Goal: Task Accomplishment & Management: Manage account settings

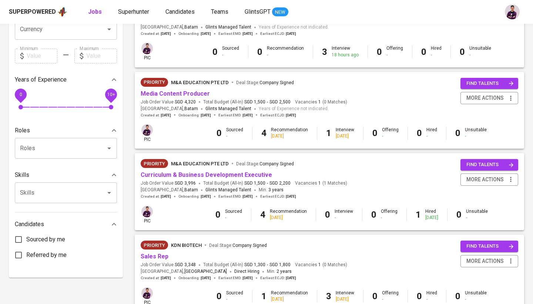
scroll to position [215, 0]
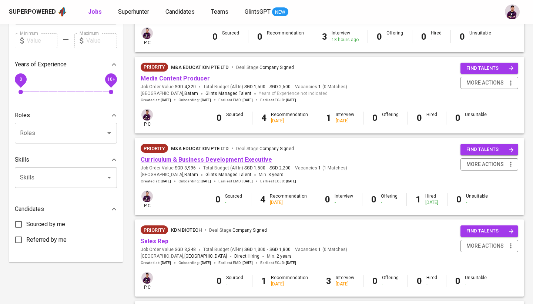
click at [220, 157] on link "Curriculum & Business Development Executive" at bounding box center [207, 159] width 132 height 7
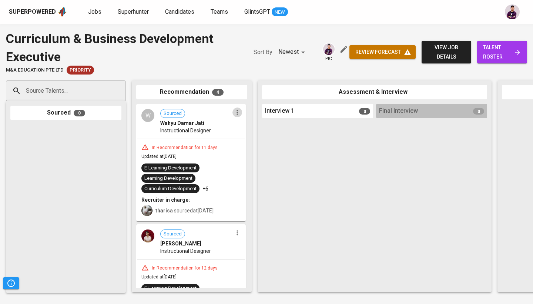
click at [234, 112] on icon "button" at bounding box center [237, 112] width 7 height 7
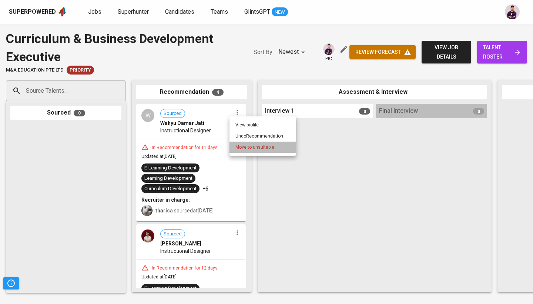
click at [252, 148] on span "Move to unsuitable" at bounding box center [255, 147] width 39 height 7
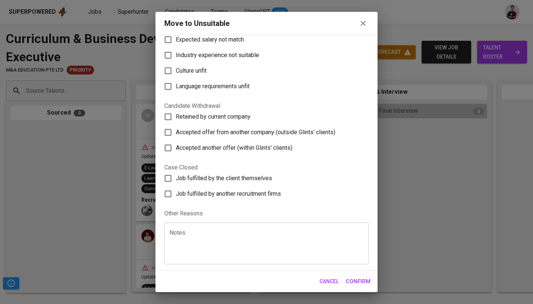
scroll to position [77, 0]
click at [230, 244] on textarea at bounding box center [267, 243] width 194 height 28
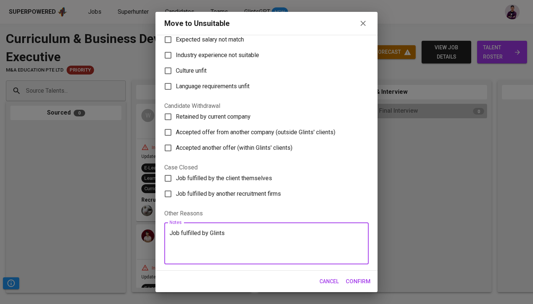
type textarea "Job fulfilled by Glints"
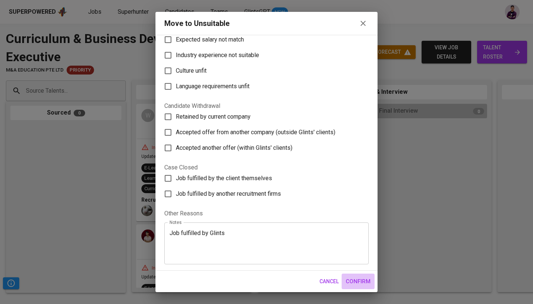
click at [361, 280] on span "Confirm" at bounding box center [358, 281] width 25 height 10
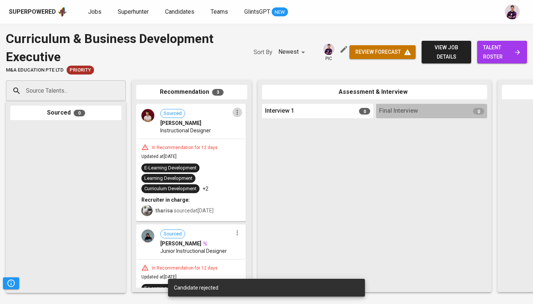
click at [237, 112] on icon "button" at bounding box center [237, 112] width 1 height 5
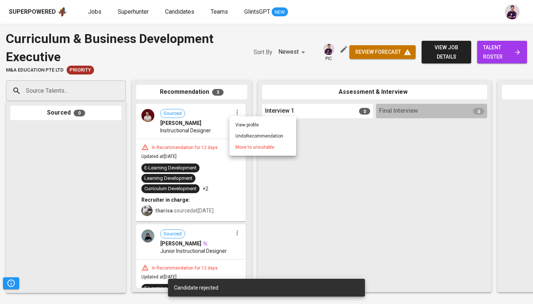
click at [250, 145] on span "Move to unsuitable" at bounding box center [255, 147] width 39 height 7
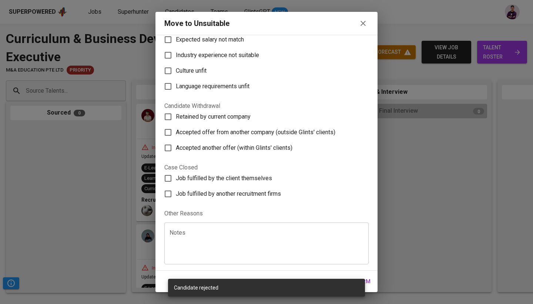
click at [199, 225] on div "Notes" at bounding box center [266, 243] width 205 height 42
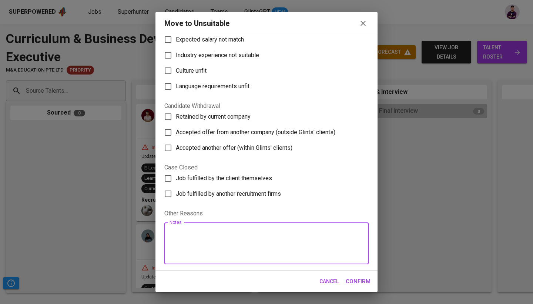
paste textarea "Job fulfilled by Glints"
type textarea "Job fulfilled by Glints"
click at [353, 276] on button "Confirm" at bounding box center [358, 281] width 33 height 16
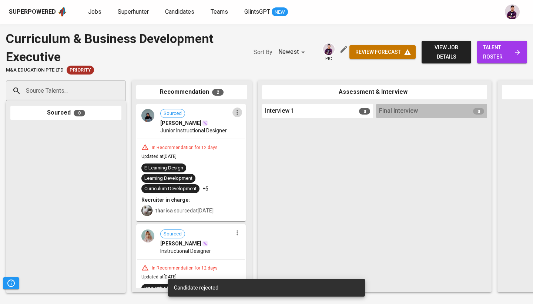
click at [234, 110] on icon "button" at bounding box center [237, 112] width 7 height 7
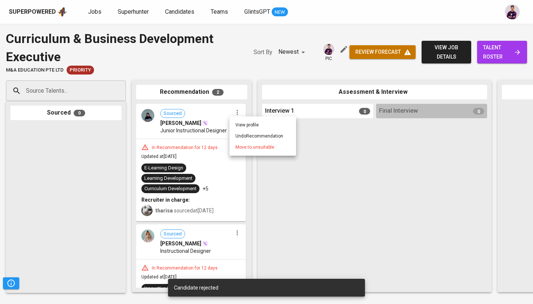
click at [245, 148] on span "Move to unsuitable" at bounding box center [255, 147] width 39 height 7
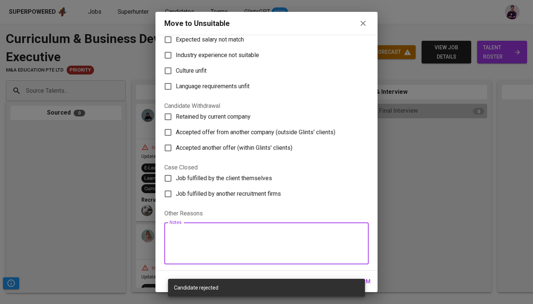
click at [247, 256] on textarea at bounding box center [267, 243] width 194 height 28
paste textarea "Job fulfilled by Glints"
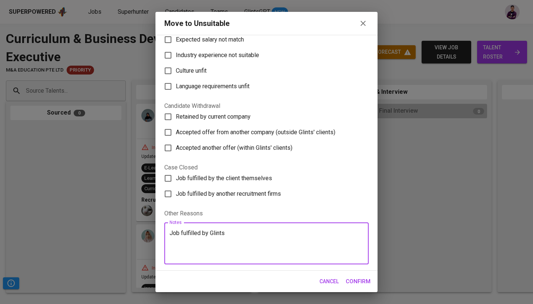
type textarea "Job fulfilled by Glints"
click at [360, 285] on span "Confirm" at bounding box center [358, 281] width 25 height 10
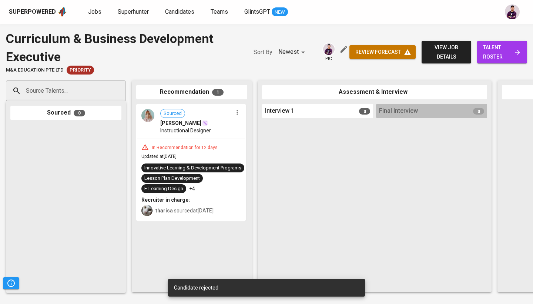
click at [238, 114] on icon "button" at bounding box center [237, 112] width 1 height 5
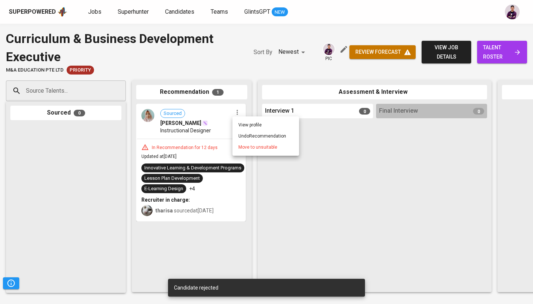
click at [252, 145] on span "Move to unsuitable" at bounding box center [258, 147] width 39 height 7
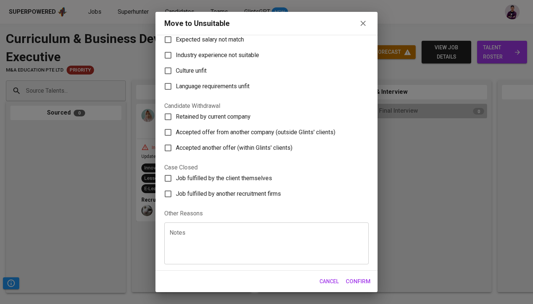
click at [255, 233] on textarea at bounding box center [267, 243] width 194 height 28
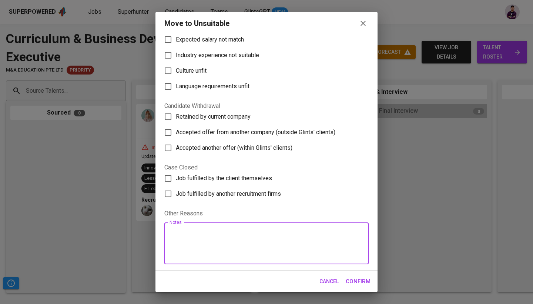
paste textarea "Job fulfilled by Glints"
type textarea "Job fulfilled by Glints"
click at [355, 280] on span "Confirm" at bounding box center [358, 281] width 25 height 10
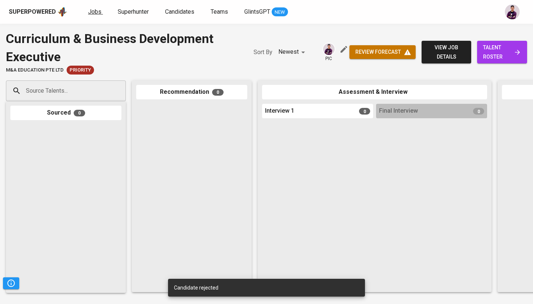
click at [95, 12] on span "Jobs" at bounding box center [94, 11] width 13 height 7
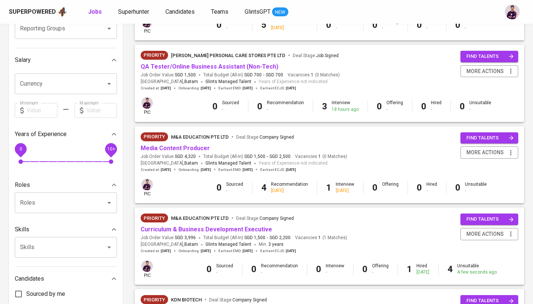
scroll to position [169, 0]
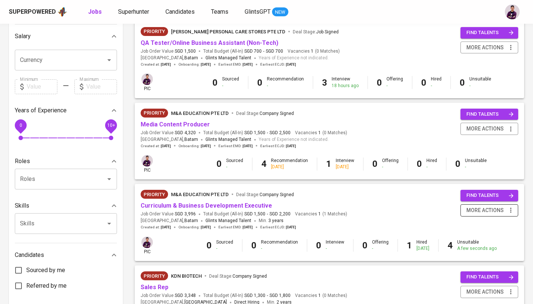
click at [492, 208] on span "more actions" at bounding box center [485, 210] width 37 height 9
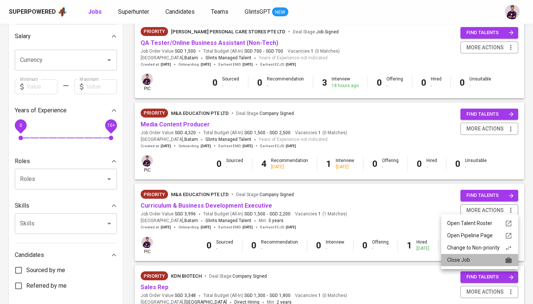
click at [483, 257] on div "Close Job" at bounding box center [480, 260] width 65 height 8
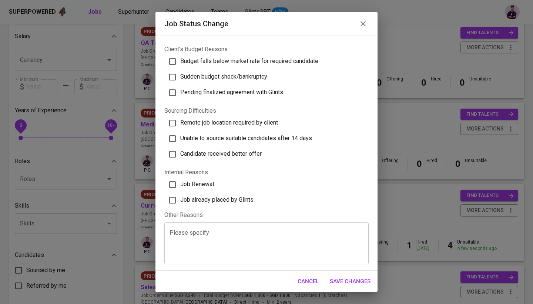
scroll to position [187, 0]
click at [229, 200] on span "Job already placed by Glints" at bounding box center [216, 199] width 73 height 7
click at [180, 200] on input "Job already placed by Glints" at bounding box center [173, 201] width 16 height 16
checkbox input "true"
click at [364, 282] on span "Save Changes" at bounding box center [350, 281] width 41 height 10
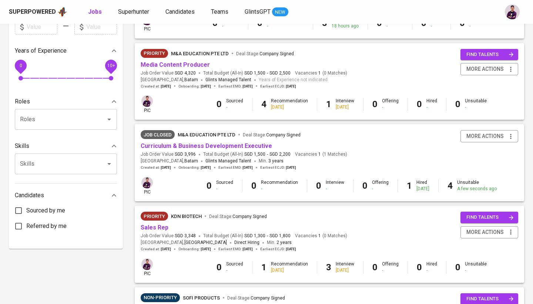
scroll to position [229, 0]
click at [160, 223] on link "Sales Rep" at bounding box center [155, 226] width 28 height 7
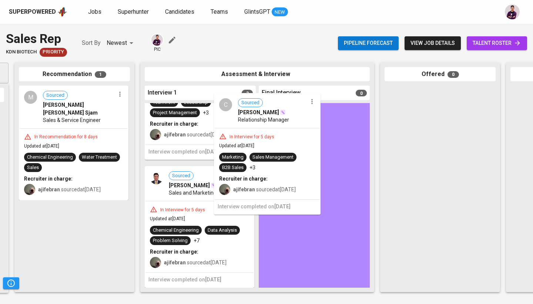
scroll to position [70, 0]
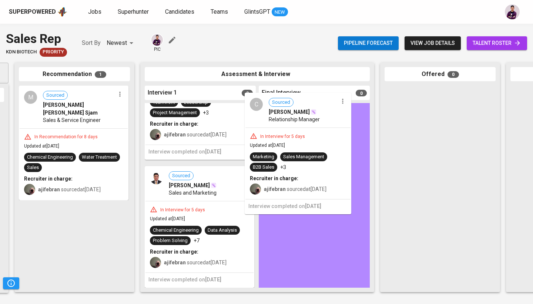
drag, startPoint x: 206, startPoint y: 181, endPoint x: 306, endPoint y: 177, distance: 100.5
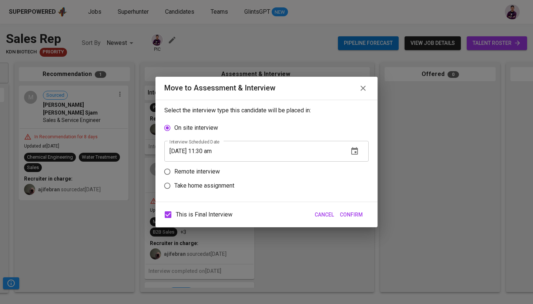
click at [209, 176] on p "Remote interview" at bounding box center [197, 171] width 46 height 9
click at [174, 176] on input "Remote interview" at bounding box center [167, 171] width 14 height 14
radio input "true"
click at [356, 169] on icon "button" at bounding box center [355, 164] width 7 height 7
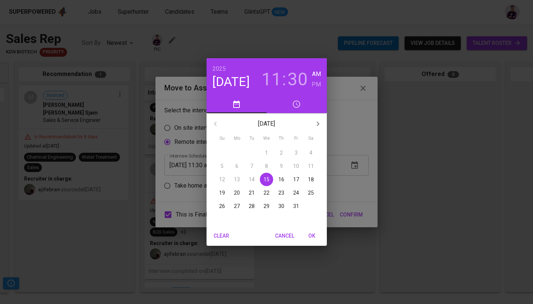
click at [237, 204] on p "27" at bounding box center [237, 205] width 6 height 7
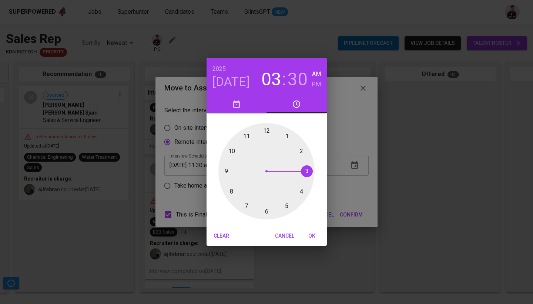
drag, startPoint x: 246, startPoint y: 136, endPoint x: 294, endPoint y: 170, distance: 58.7
click at [294, 170] on div at bounding box center [267, 171] width 96 height 96
click at [313, 84] on h6 "PM" at bounding box center [316, 84] width 9 height 10
drag, startPoint x: 265, startPoint y: 220, endPoint x: 306, endPoint y: 170, distance: 64.7
click at [306, 170] on div "00 05 10 15 20 25 30 35 40 45 50 55" at bounding box center [267, 169] width 120 height 113
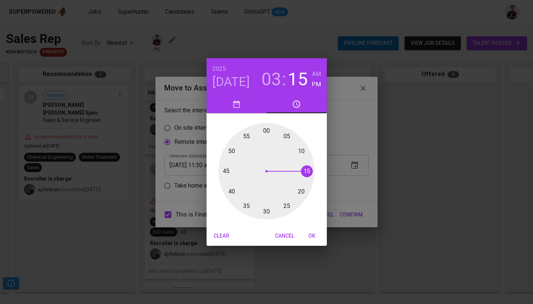
type input "[DATE] 03:15 pm"
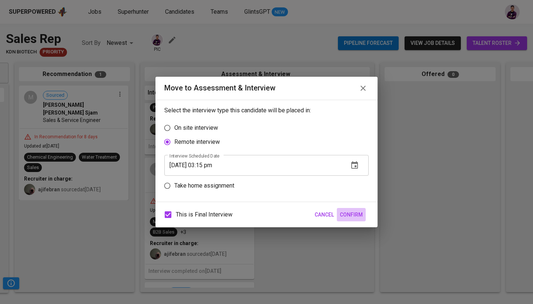
click at [359, 213] on span "Confirm" at bounding box center [351, 214] width 23 height 9
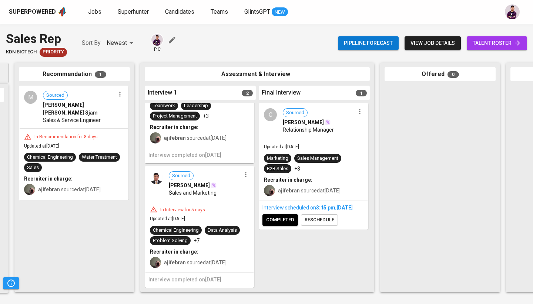
scroll to position [67, 0]
click at [119, 96] on icon "button" at bounding box center [119, 93] width 7 height 7
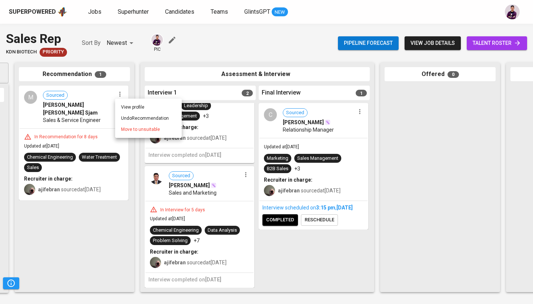
click at [149, 128] on span "Move to unsuitable" at bounding box center [140, 129] width 39 height 7
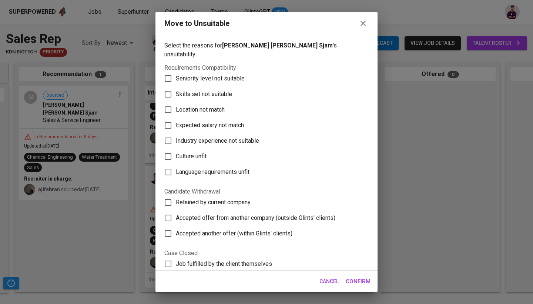
click at [209, 136] on span "Industry experience not suitable" at bounding box center [217, 140] width 83 height 9
click at [176, 133] on input "Industry experience not suitable" at bounding box center [168, 141] width 16 height 16
checkbox input "true"
click at [235, 74] on span "Seniority level not suitable" at bounding box center [210, 78] width 69 height 9
click at [176, 71] on input "Seniority level not suitable" at bounding box center [168, 79] width 16 height 16
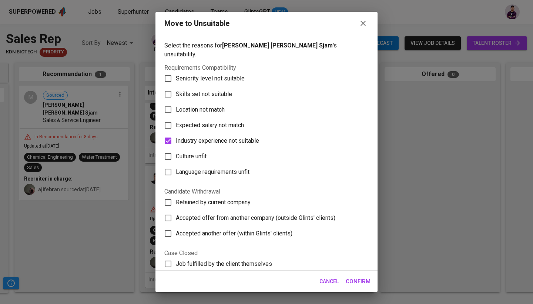
checkbox input "true"
click at [362, 285] on span "Confirm" at bounding box center [358, 281] width 25 height 10
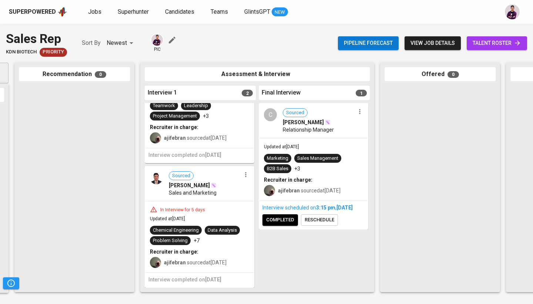
click at [243, 178] on icon "button" at bounding box center [245, 174] width 7 height 7
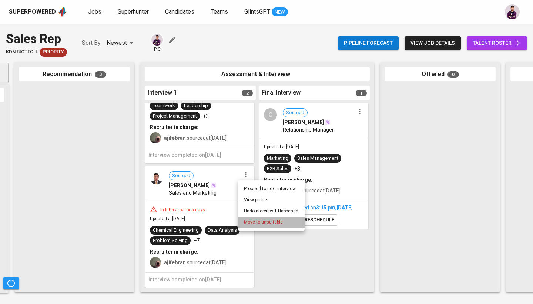
click at [262, 223] on span "Move to unsuitable" at bounding box center [263, 222] width 39 height 7
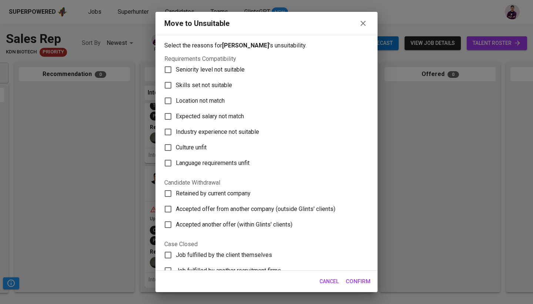
click at [211, 141] on label "Culture unfit" at bounding box center [261, 148] width 203 height 16
click at [176, 141] on input "Culture unfit" at bounding box center [168, 148] width 16 height 16
checkbox input "true"
click at [217, 159] on label "Language requirements unfit" at bounding box center [261, 163] width 203 height 16
click at [176, 159] on input "Language requirements unfit" at bounding box center [168, 163] width 16 height 16
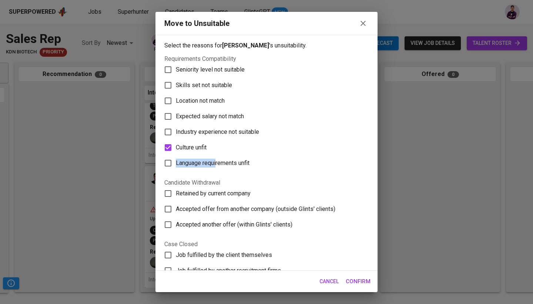
checkbox input "true"
click at [361, 280] on span "Confirm" at bounding box center [358, 281] width 25 height 10
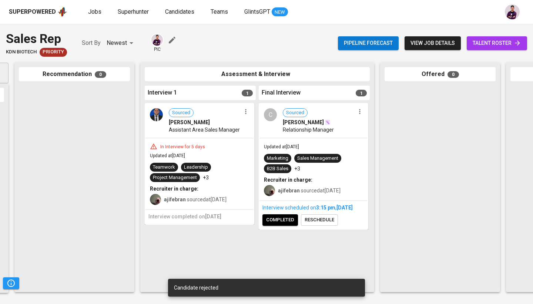
scroll to position [0, 0]
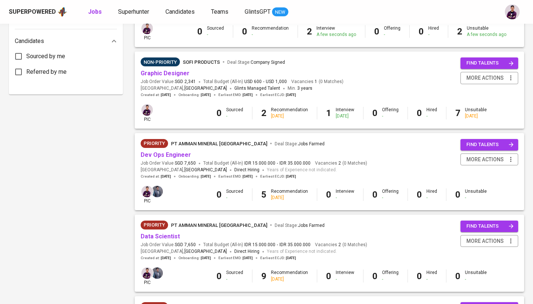
scroll to position [361, 0]
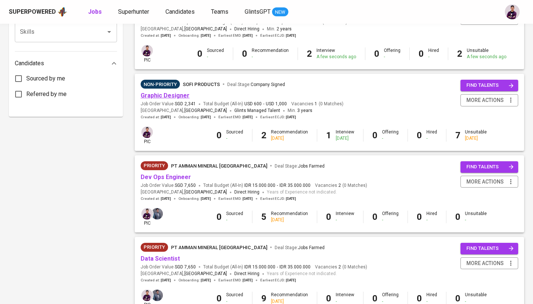
click at [179, 93] on link "Graphic Designer" at bounding box center [165, 95] width 49 height 7
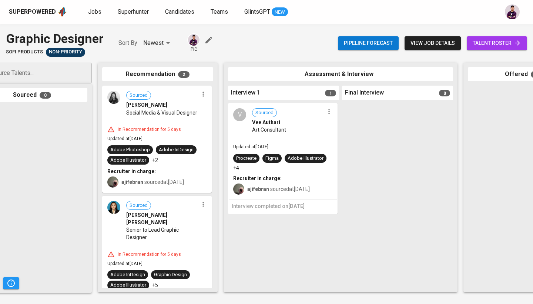
scroll to position [0, 33]
click at [332, 113] on icon "button" at bounding box center [329, 111] width 7 height 7
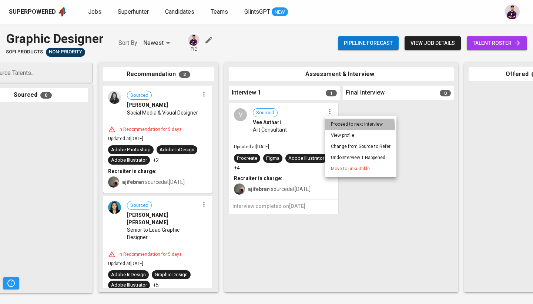
click at [347, 127] on li "Proceed to next interview" at bounding box center [361, 124] width 72 height 11
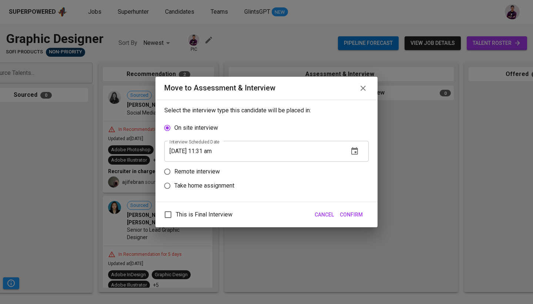
click at [213, 185] on p "Take home assignment" at bounding box center [204, 185] width 60 height 9
click at [174, 185] on input "Take home assignment" at bounding box center [167, 186] width 14 height 14
radio input "true"
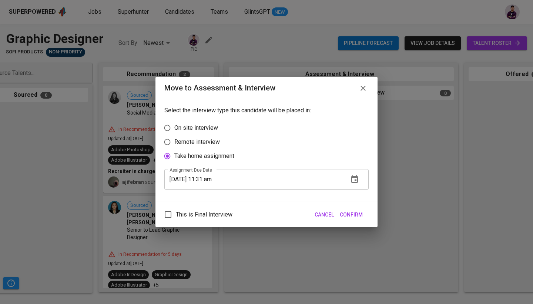
click at [356, 181] on icon "button" at bounding box center [355, 178] width 7 height 7
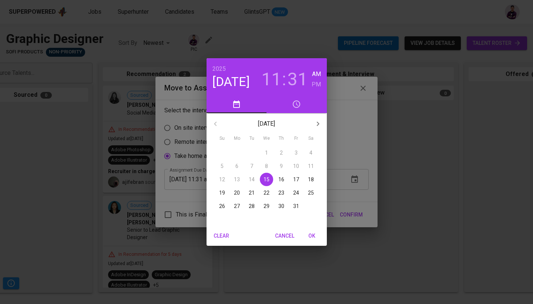
click at [312, 180] on p "18" at bounding box center [311, 179] width 6 height 7
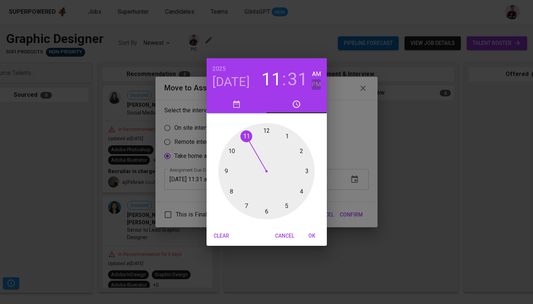
click at [315, 83] on h6 "PM" at bounding box center [316, 84] width 9 height 10
click at [297, 85] on h3 "31" at bounding box center [298, 79] width 20 height 21
drag, startPoint x: 261, startPoint y: 205, endPoint x: 265, endPoint y: 154, distance: 50.9
click at [265, 154] on div at bounding box center [267, 171] width 96 height 96
type input "[DATE] 11:59 pm"
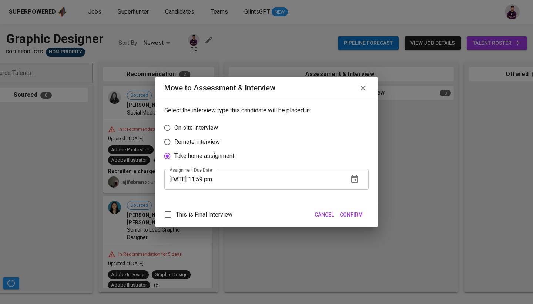
click at [355, 215] on span "Confirm" at bounding box center [351, 214] width 23 height 9
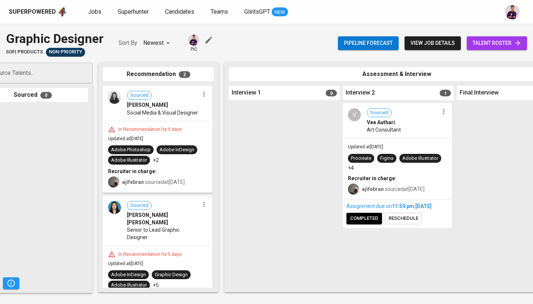
scroll to position [0, 0]
click at [200, 92] on icon "button" at bounding box center [203, 93] width 7 height 7
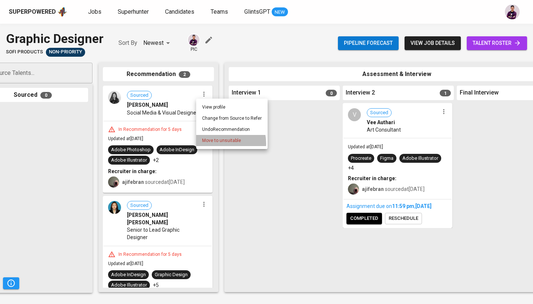
click at [216, 143] on span "Move to unsuitable" at bounding box center [221, 140] width 39 height 7
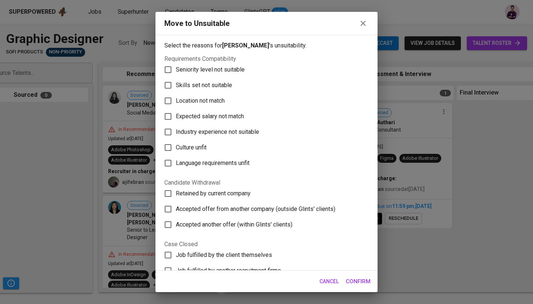
click at [223, 68] on span "Seniority level not suitable" at bounding box center [210, 69] width 69 height 9
click at [176, 68] on input "Seniority level not suitable" at bounding box center [168, 70] width 16 height 16
checkbox input "true"
click at [347, 276] on span "Confirm" at bounding box center [358, 281] width 25 height 10
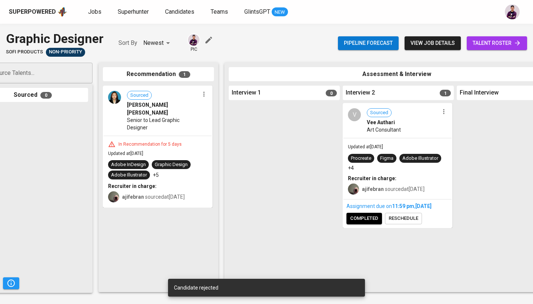
click at [204, 93] on icon "button" at bounding box center [203, 94] width 1 height 5
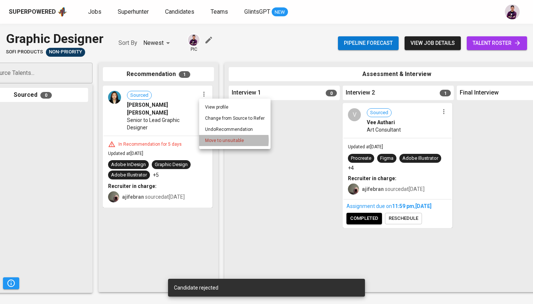
click at [215, 140] on span "Move to unsuitable" at bounding box center [224, 140] width 39 height 7
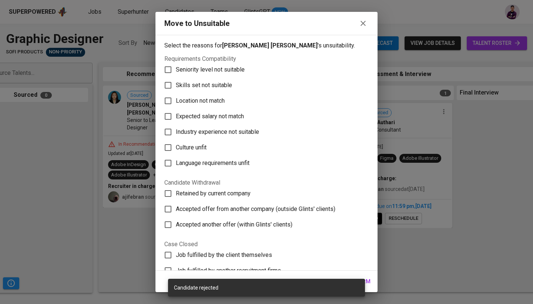
click at [203, 69] on span "Seniority level not suitable" at bounding box center [210, 69] width 69 height 9
click at [176, 69] on input "Seniority level not suitable" at bounding box center [168, 70] width 16 height 16
checkbox input "true"
click at [370, 280] on span "Confirm" at bounding box center [358, 281] width 25 height 10
